Goal: Information Seeking & Learning: Learn about a topic

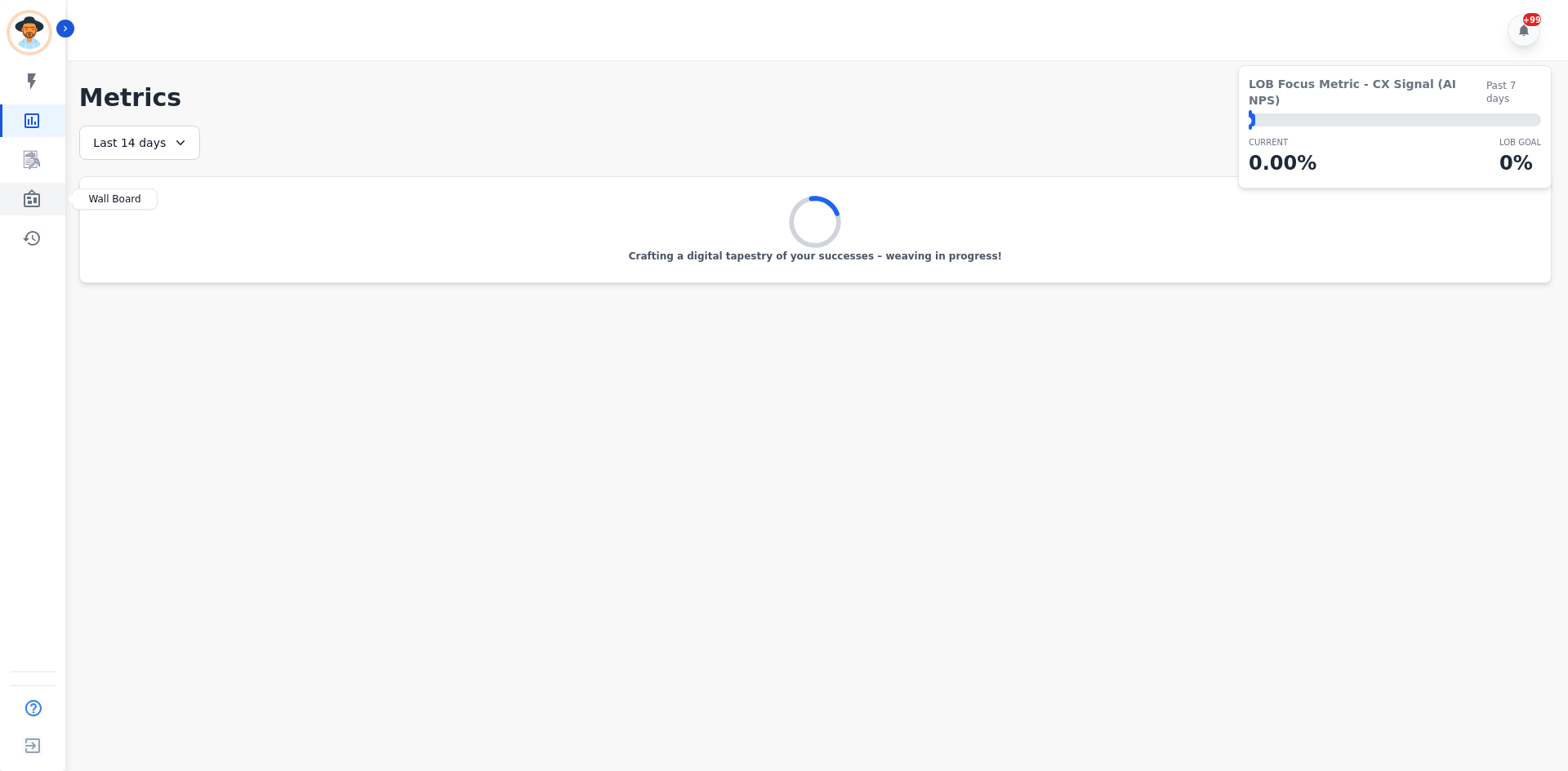
click at [26, 192] on icon "Sidebar" at bounding box center [32, 199] width 20 height 20
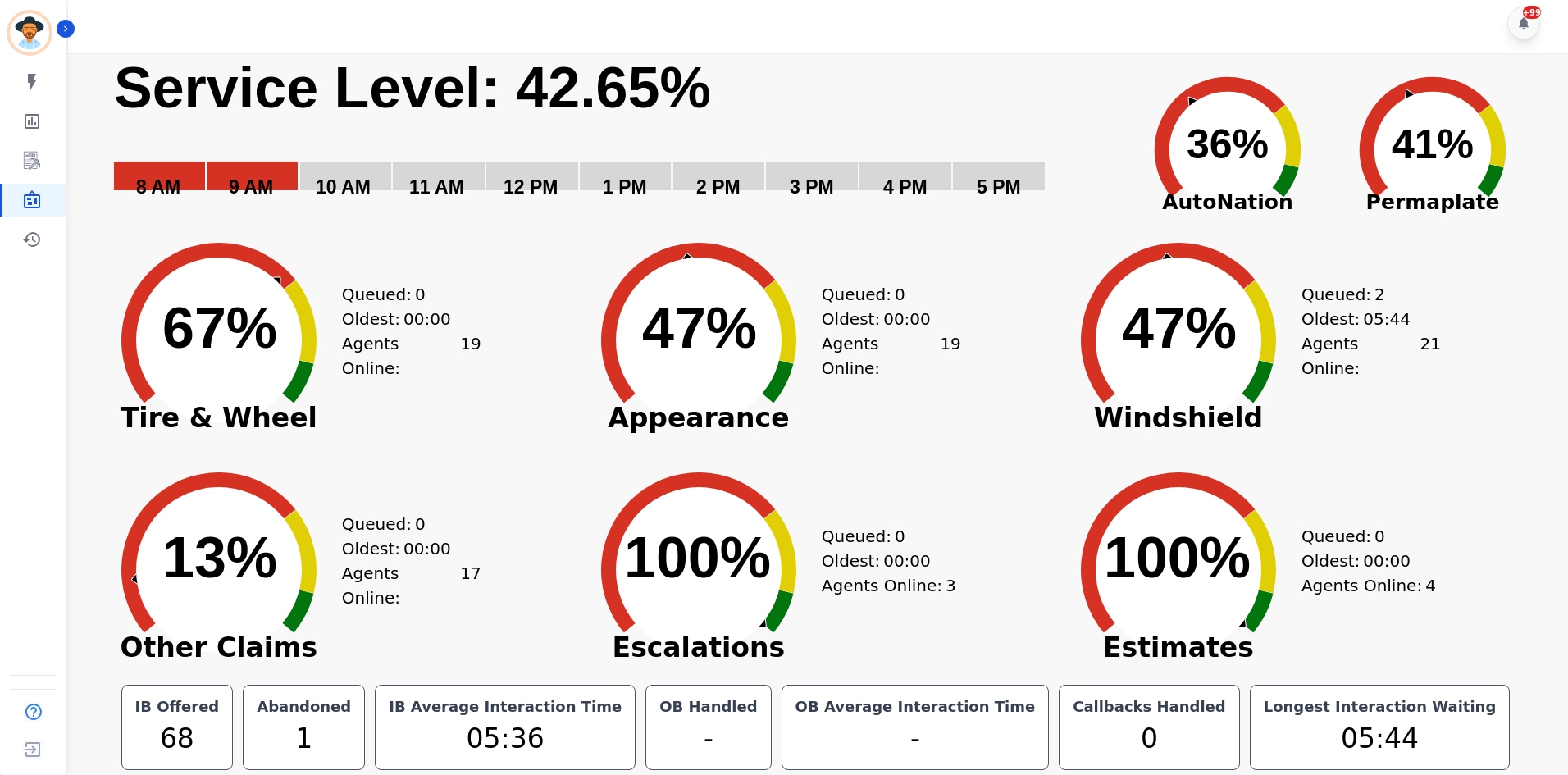
scroll to position [9, 0]
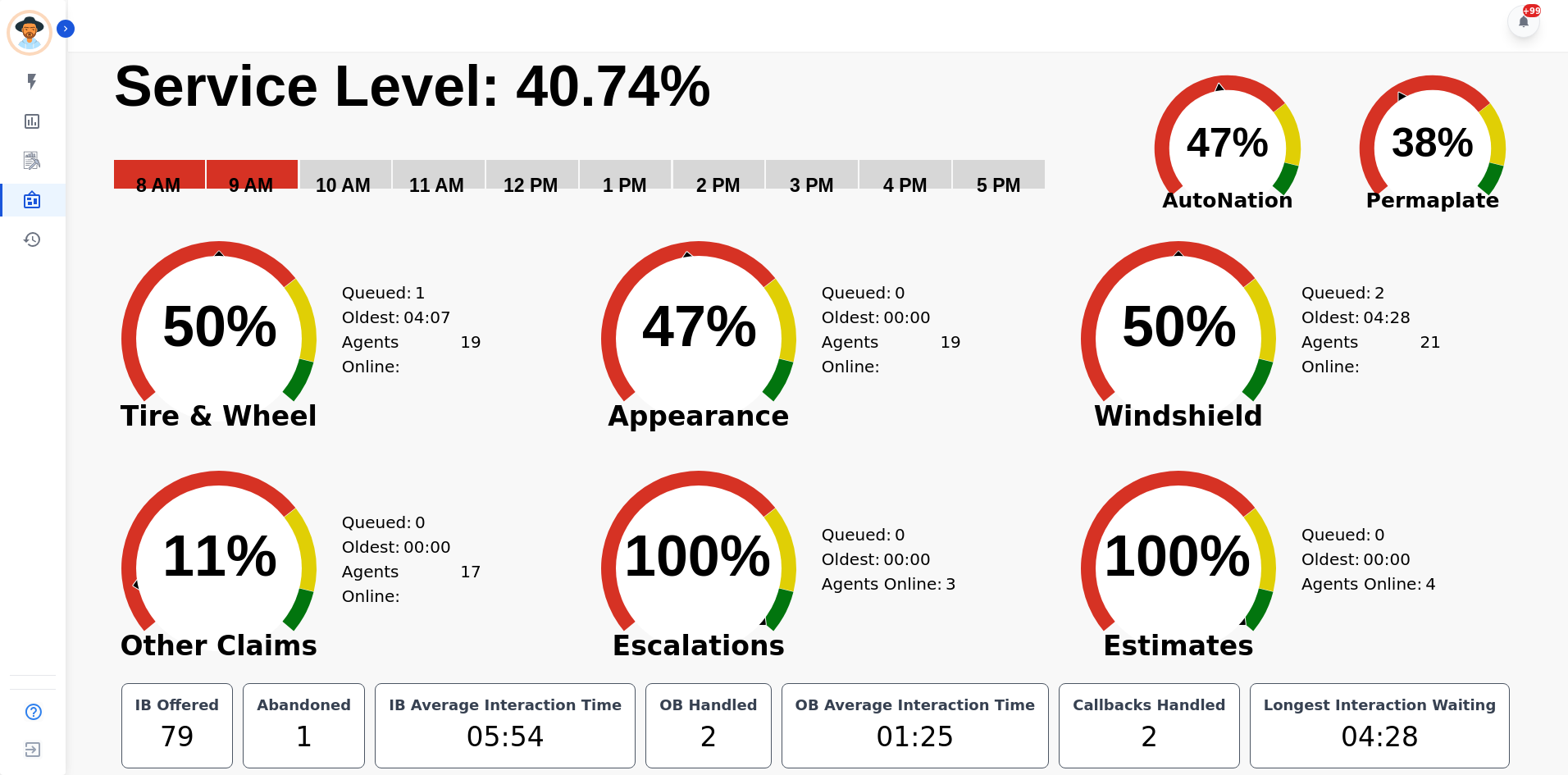
click at [127, 492] on icon "Created with Highcharts 10.3.3 11% ​ 11%" at bounding box center [218, 556] width 246 height 230
